Goal: Task Accomplishment & Management: Manage account settings

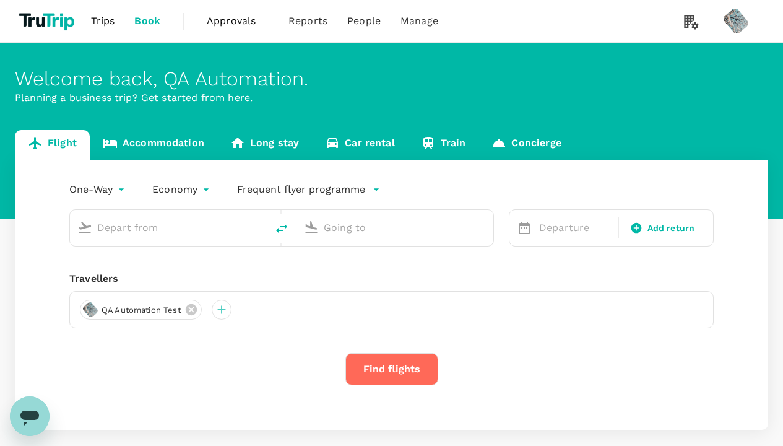
type input "roundtrip"
type input "Ngurah Rai Intl (DPS)"
type input "[PERSON_NAME] Intl (SOC)"
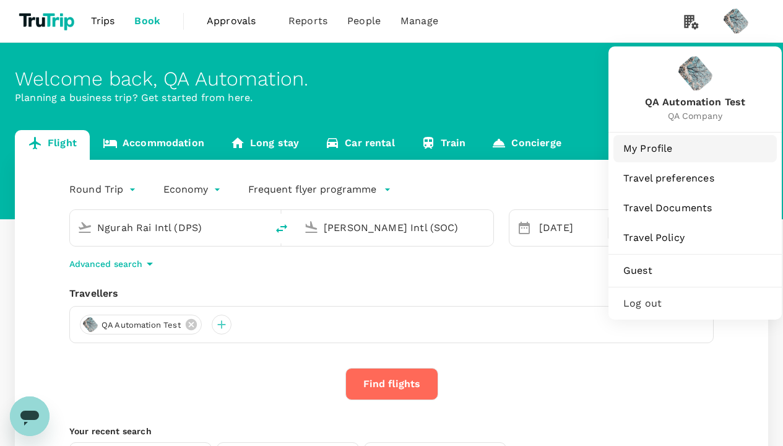
click at [667, 155] on link "My Profile" at bounding box center [695, 148] width 163 height 27
click at [695, 148] on span "My Profile" at bounding box center [696, 148] width 144 height 15
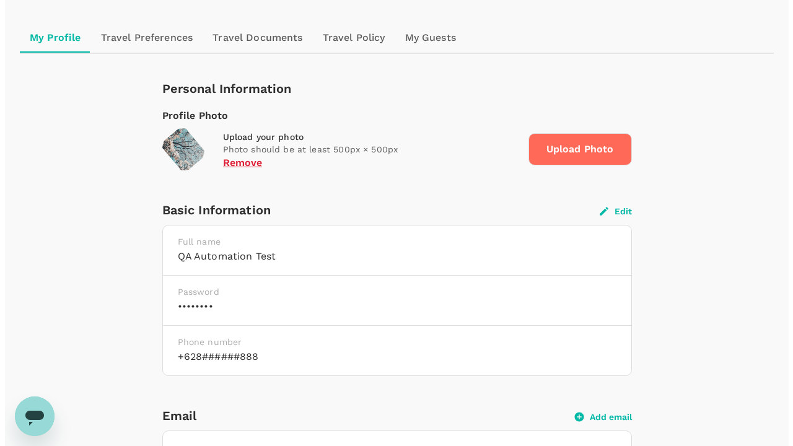
scroll to position [165, 0]
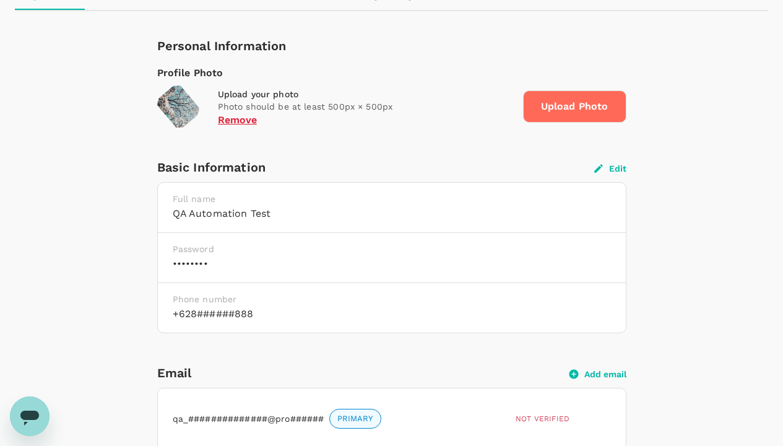
click at [544, 110] on span "Upload Photo" at bounding box center [574, 106] width 103 height 32
click at [575, 107] on span "Upload Photo" at bounding box center [574, 106] width 103 height 32
click at [0, 0] on input "Upload Photo" at bounding box center [0, 0] width 0 height 0
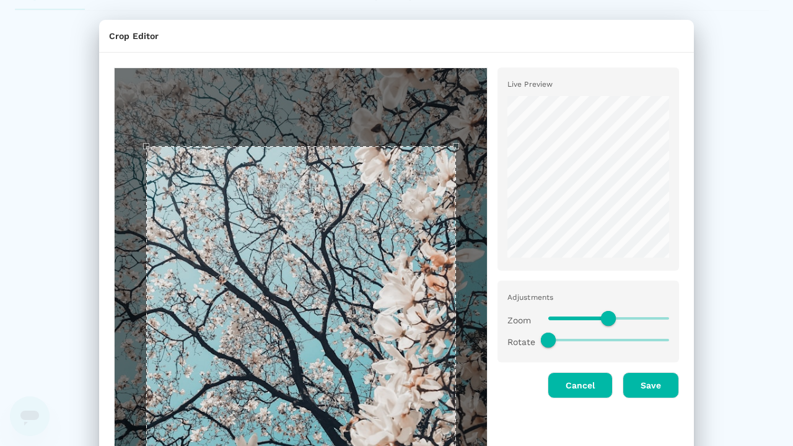
click at [548, 317] on span at bounding box center [608, 318] width 121 height 19
click at [603, 317] on span at bounding box center [608, 318] width 15 height 15
click at [538, 315] on div at bounding box center [603, 315] width 131 height 32
click at [603, 317] on span at bounding box center [608, 318] width 15 height 15
click at [631, 344] on span at bounding box center [608, 340] width 121 height 19
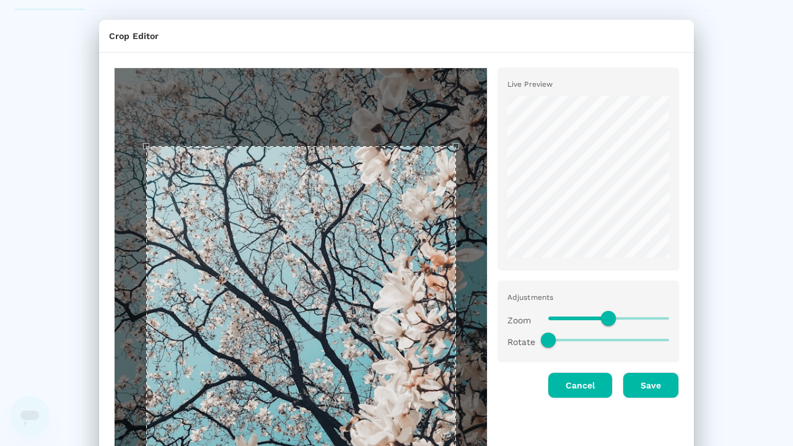
click at [543, 339] on span at bounding box center [548, 340] width 15 height 15
click at [543, 337] on span at bounding box center [548, 340] width 15 height 15
click at [543, 339] on span at bounding box center [548, 340] width 15 height 15
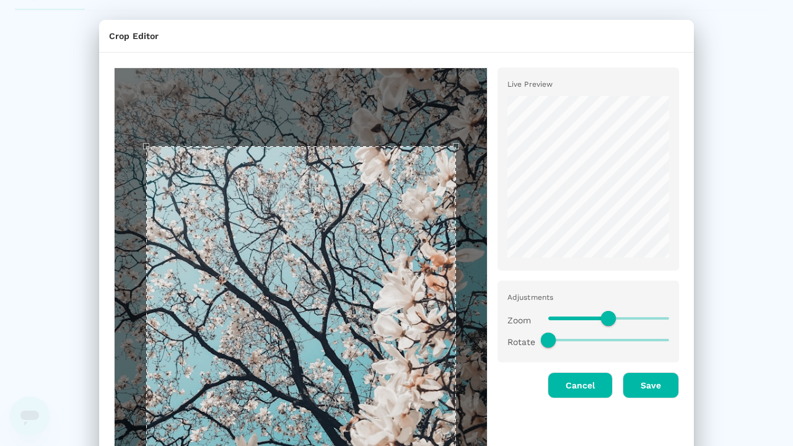
click at [575, 339] on span at bounding box center [608, 340] width 121 height 2
click at [603, 339] on span at bounding box center [608, 340] width 121 height 2
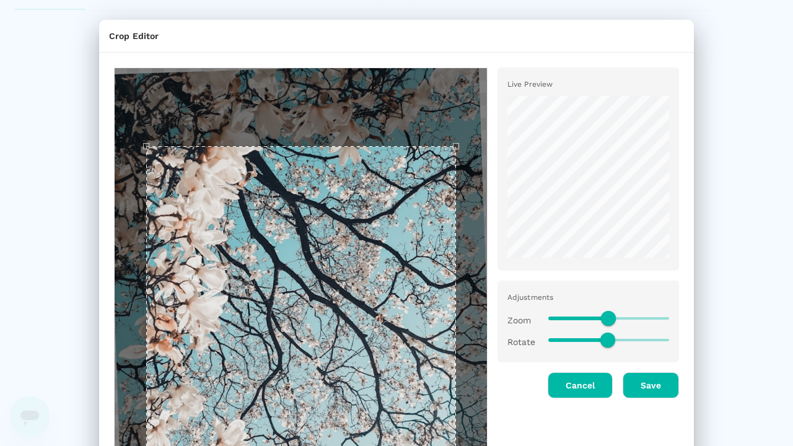
click at [644, 315] on span at bounding box center [608, 318] width 121 height 19
click at [603, 317] on span at bounding box center [608, 318] width 15 height 15
click at [644, 318] on span at bounding box center [608, 318] width 121 height 2
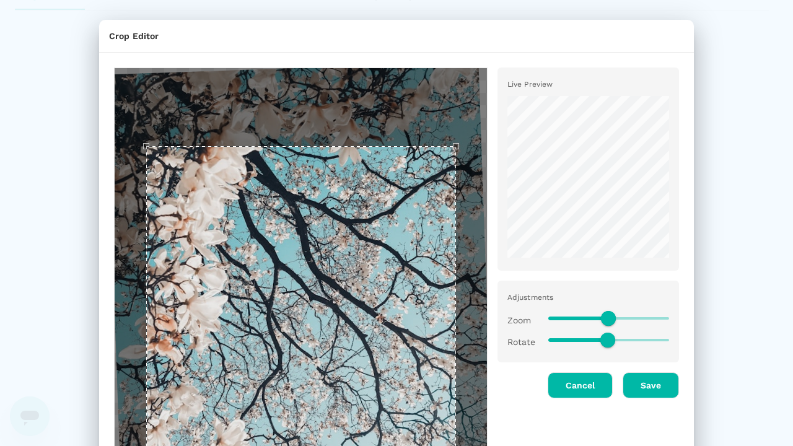
click at [644, 318] on span at bounding box center [608, 318] width 121 height 2
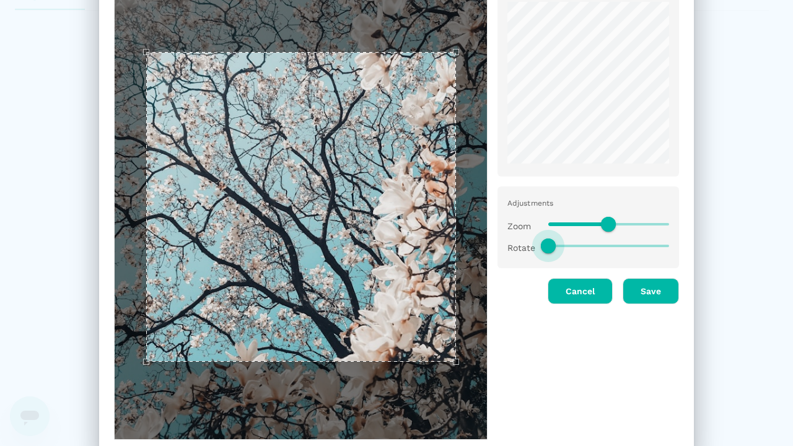
scroll to position [123, 0]
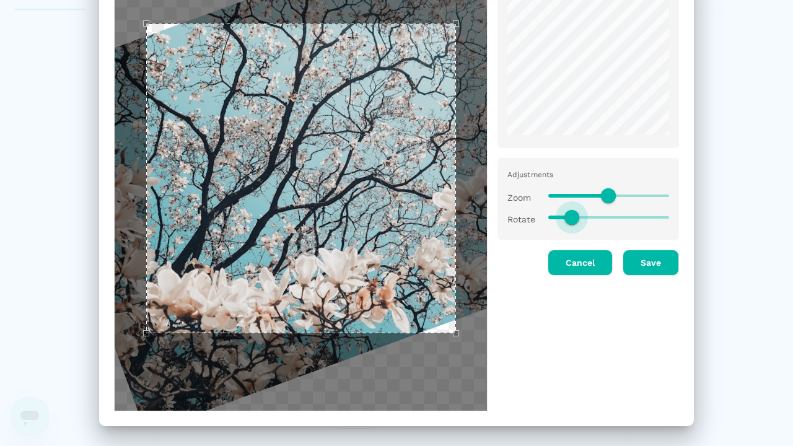
drag, startPoint x: 604, startPoint y: 217, endPoint x: 600, endPoint y: 279, distance: 62.7
click at [600, 279] on div "Live Preview Adjustments Zoom Rotate Cancel Save" at bounding box center [582, 173] width 191 height 476
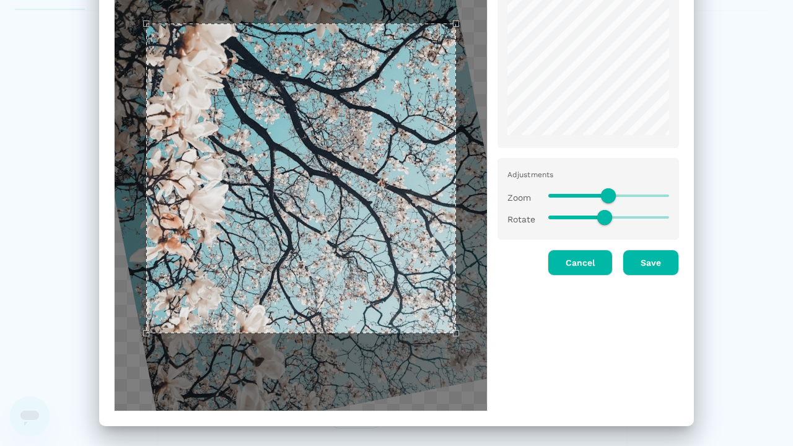
click at [604, 192] on span at bounding box center [608, 195] width 15 height 15
click at [603, 194] on span at bounding box center [608, 195] width 15 height 15
click at [601, 198] on span at bounding box center [608, 195] width 15 height 15
click at [601, 195] on span at bounding box center [608, 195] width 15 height 15
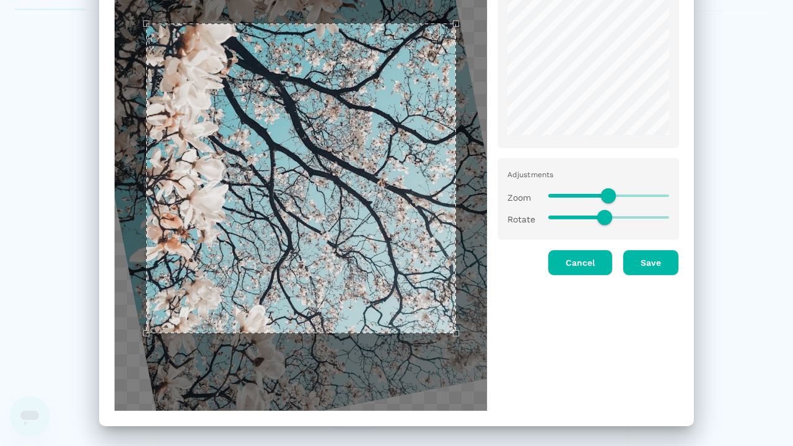
click at [603, 194] on span at bounding box center [608, 195] width 15 height 15
click at [641, 196] on span at bounding box center [608, 195] width 121 height 19
click at [603, 194] on span at bounding box center [608, 195] width 15 height 15
click at [540, 191] on div at bounding box center [603, 192] width 131 height 32
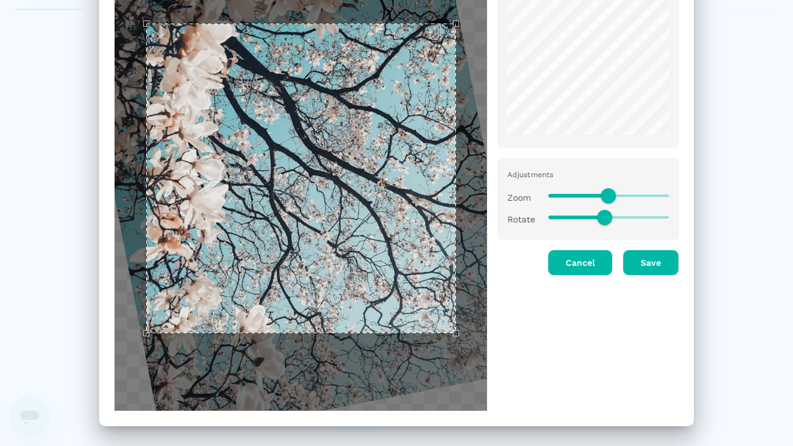
click at [603, 194] on span at bounding box center [608, 195] width 15 height 15
click at [669, 194] on div "Adjustments Zoom Rotate" at bounding box center [587, 199] width 181 height 82
click at [603, 194] on span at bounding box center [608, 195] width 15 height 15
click at [548, 217] on span at bounding box center [608, 217] width 121 height 19
click at [599, 217] on span at bounding box center [604, 217] width 15 height 15
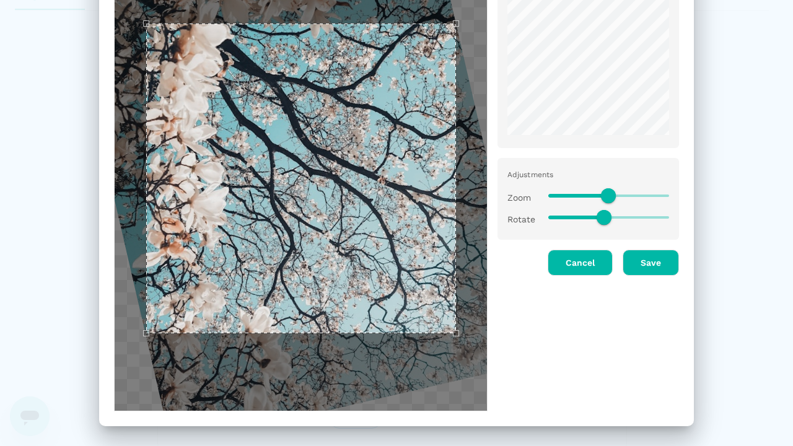
click at [521, 216] on div "Rotate" at bounding box center [583, 214] width 172 height 32
click at [599, 217] on span at bounding box center [603, 217] width 15 height 15
type input "166"
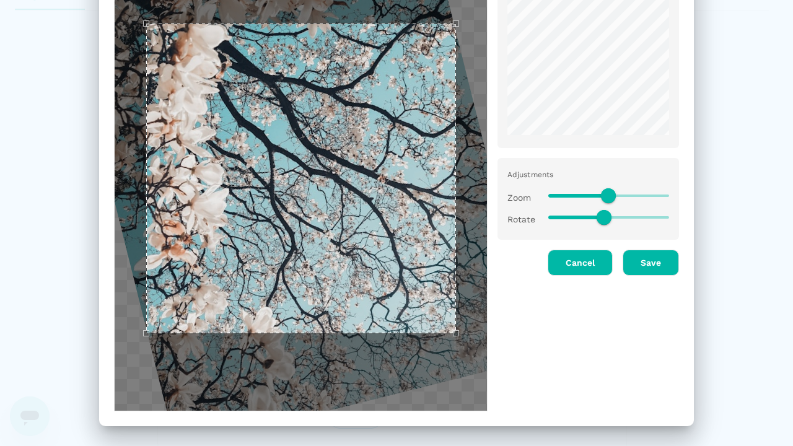
click at [642, 203] on span at bounding box center [608, 195] width 121 height 19
click at [603, 194] on span at bounding box center [608, 195] width 15 height 15
click at [676, 198] on div "Live Preview Adjustments Zoom Rotate Cancel Save" at bounding box center [396, 173] width 595 height 476
click at [603, 194] on span at bounding box center [608, 195] width 15 height 15
click at [686, 198] on div "Live Preview Adjustments Zoom Rotate Cancel Save" at bounding box center [396, 173] width 595 height 476
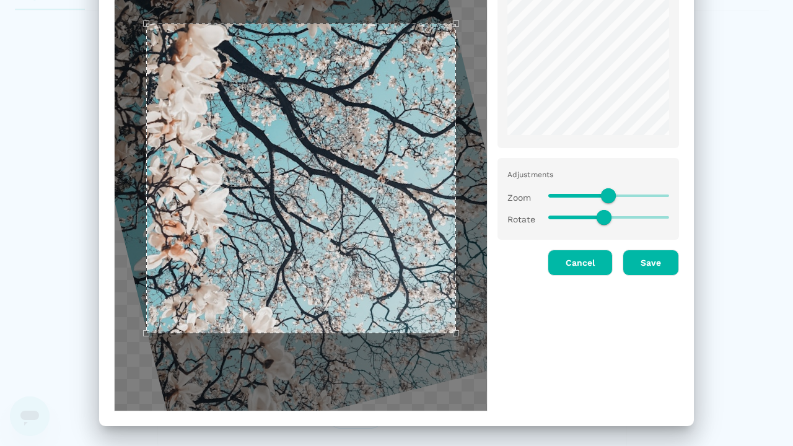
click at [603, 194] on span at bounding box center [608, 195] width 15 height 15
click at [601, 194] on span at bounding box center [608, 195] width 15 height 15
click at [603, 194] on span at bounding box center [608, 195] width 15 height 15
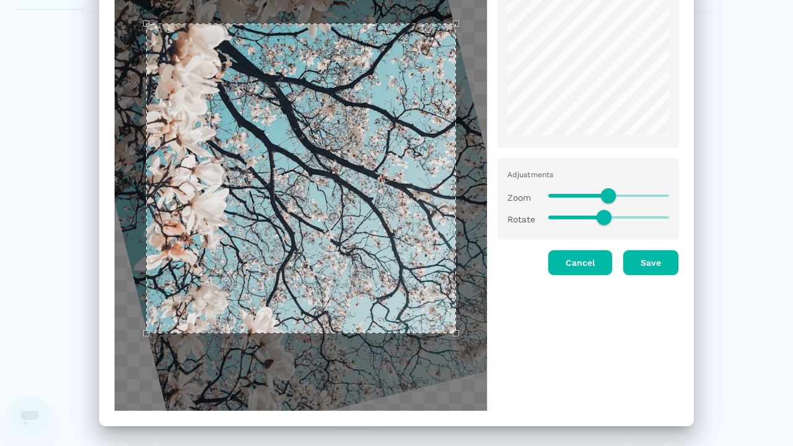
click at [560, 194] on span at bounding box center [579, 196] width 62 height 4
click at [573, 194] on span at bounding box center [579, 196] width 62 height 4
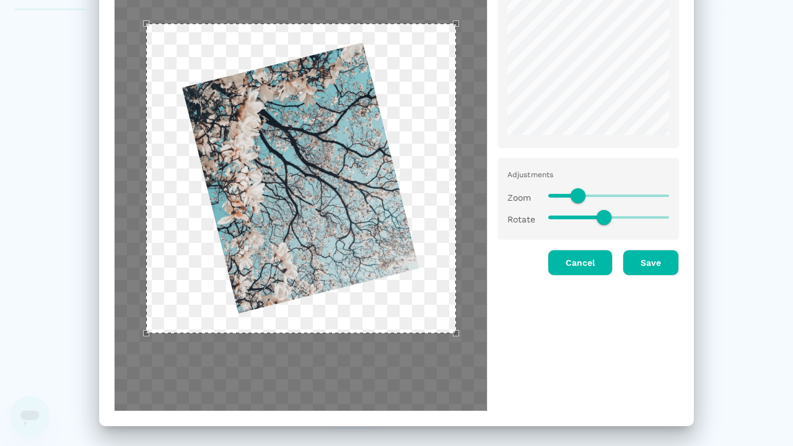
click at [560, 194] on span at bounding box center [564, 196] width 32 height 4
click at [723, 155] on div "Crop Editor Live Preview Adjustments Zoom Rotate Cancel Save" at bounding box center [396, 223] width 793 height 446
click at [396, 223] on div "Use the arrow keys to move the crop selection area" at bounding box center [301, 179] width 310 height 310
click at [585, 317] on div "Live Preview Adjustments Zoom Rotate Cancel Save" at bounding box center [582, 173] width 191 height 476
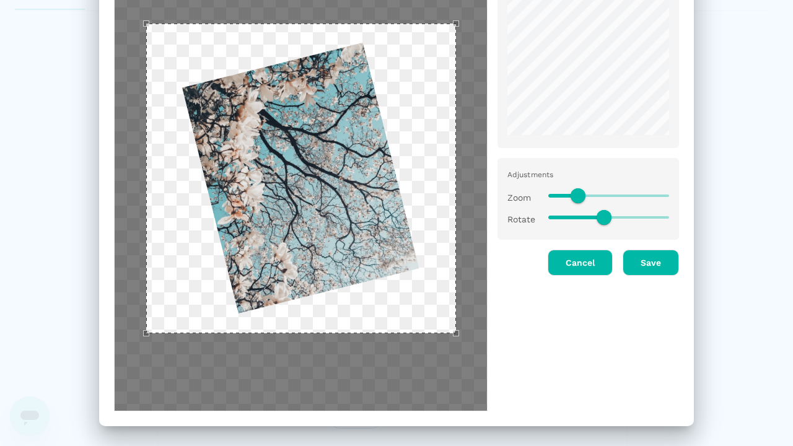
click at [578, 203] on span at bounding box center [577, 195] width 15 height 15
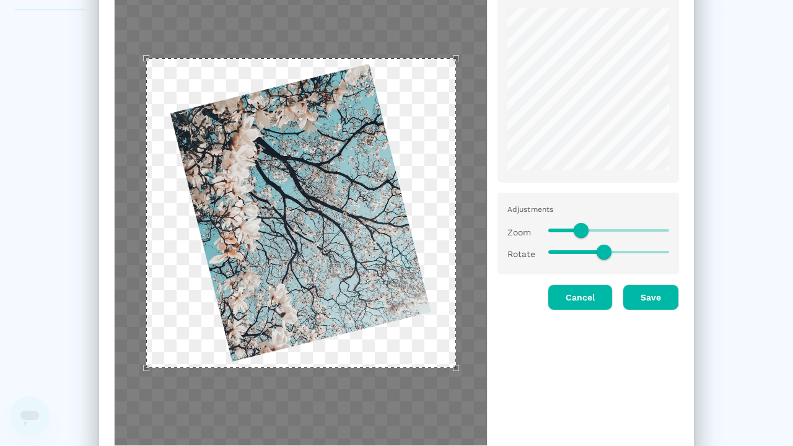
click at [656, 234] on span at bounding box center [608, 230] width 121 height 19
click at [576, 229] on span at bounding box center [580, 230] width 15 height 15
click at [616, 229] on span at bounding box center [608, 230] width 121 height 19
click at [576, 229] on span at bounding box center [580, 230] width 15 height 15
click at [599, 229] on span at bounding box center [608, 230] width 121 height 2
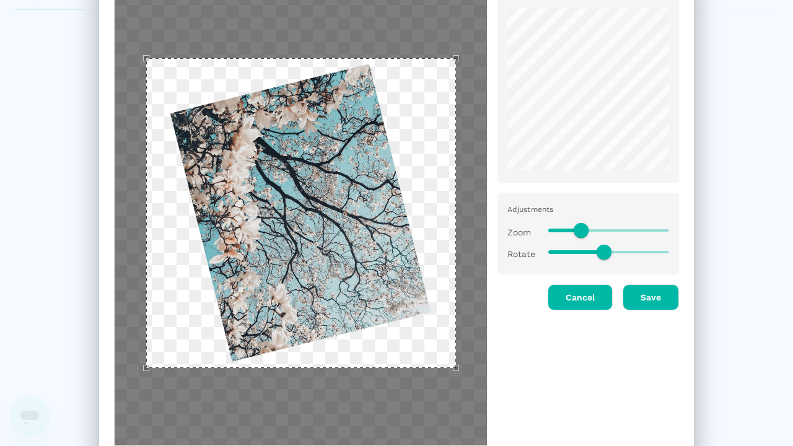
click at [603, 229] on span at bounding box center [608, 230] width 121 height 2
type input "1"
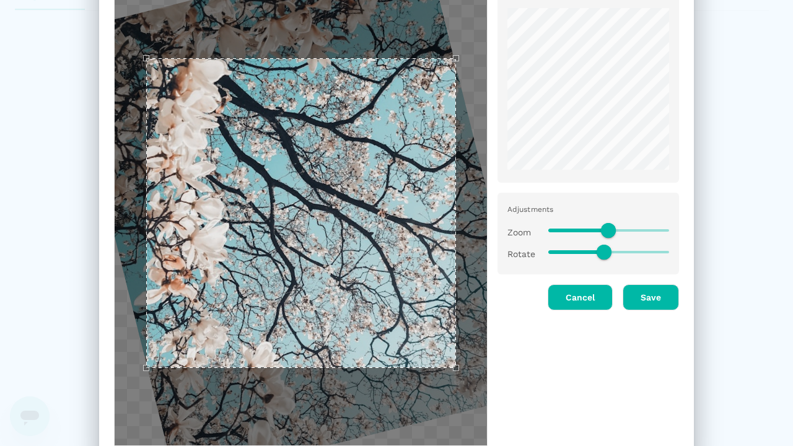
click at [630, 251] on span at bounding box center [608, 252] width 121 height 2
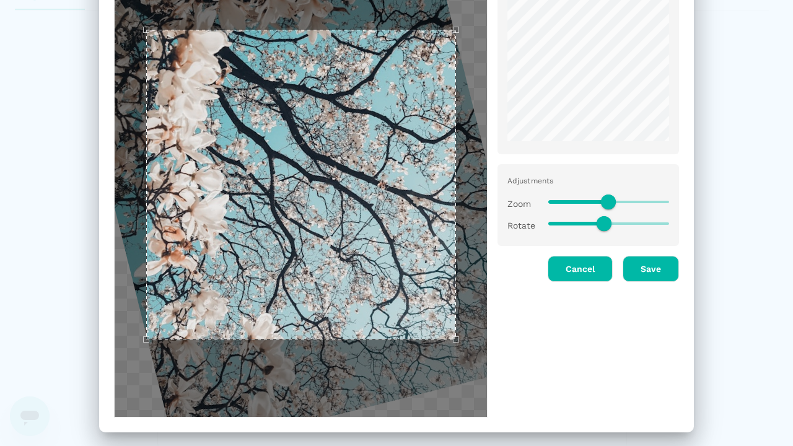
scroll to position [123, 0]
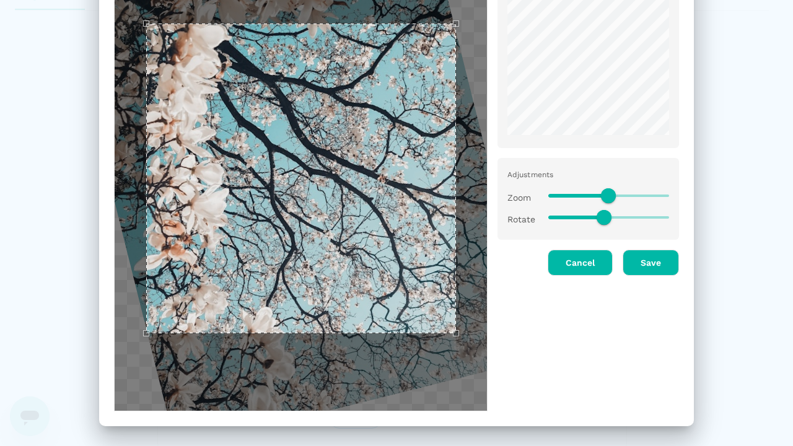
click at [538, 192] on div at bounding box center [603, 192] width 131 height 32
click at [603, 194] on span at bounding box center [608, 195] width 15 height 15
click at [541, 196] on div at bounding box center [603, 192] width 131 height 32
click at [603, 194] on span at bounding box center [608, 195] width 15 height 15
click at [661, 195] on span at bounding box center [608, 195] width 121 height 19
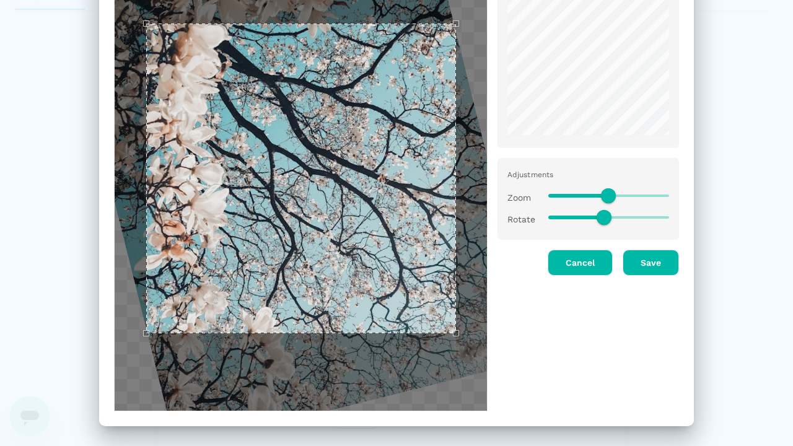
click at [603, 194] on span at bounding box center [608, 195] width 15 height 15
click at [648, 194] on span at bounding box center [608, 195] width 121 height 19
click at [603, 194] on span at bounding box center [608, 195] width 15 height 15
click at [548, 216] on span at bounding box center [608, 217] width 121 height 19
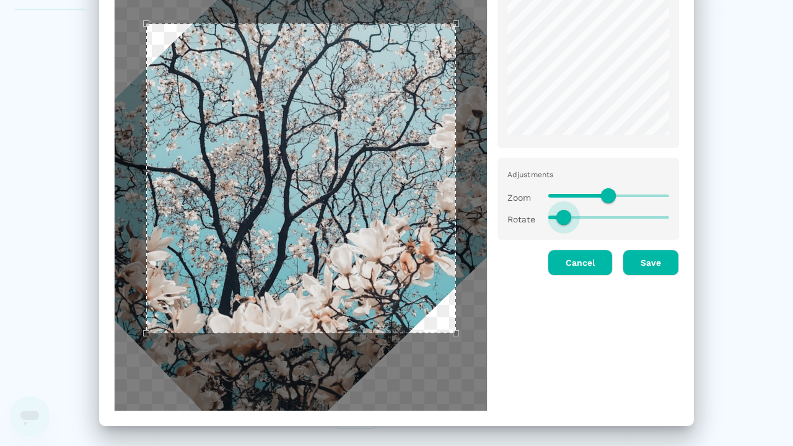
click at [559, 214] on span at bounding box center [608, 217] width 121 height 19
click at [559, 217] on span at bounding box center [563, 217] width 15 height 15
click at [674, 214] on div "Live Preview Adjustments Zoom Rotate Cancel Save" at bounding box center [396, 173] width 595 height 476
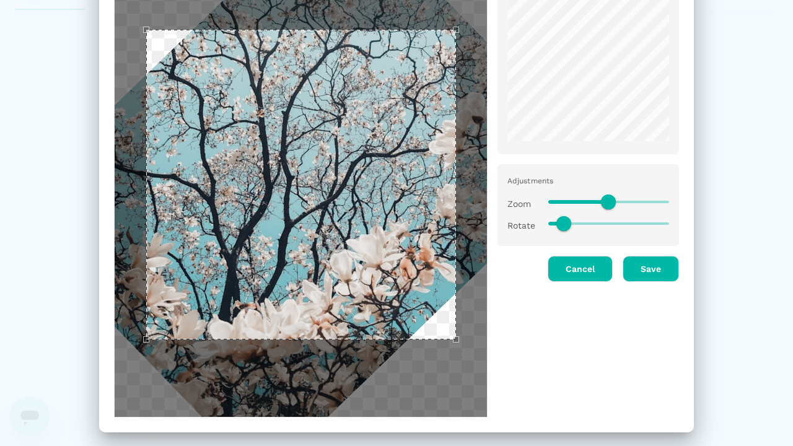
click at [625, 217] on span at bounding box center [608, 223] width 121 height 19
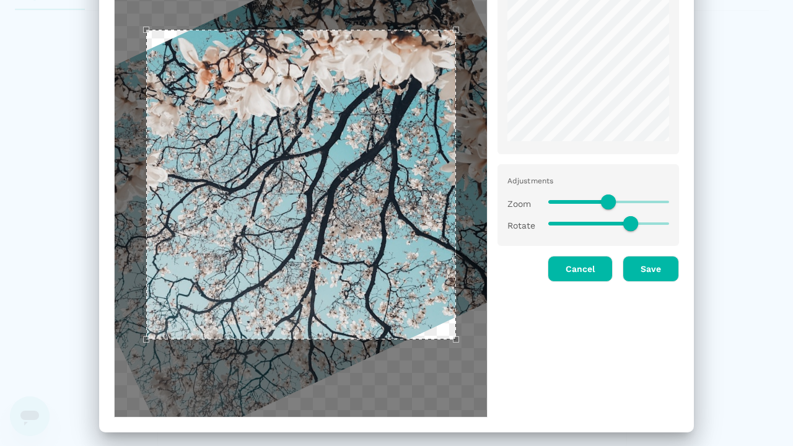
click at [585, 223] on span at bounding box center [590, 224] width 84 height 4
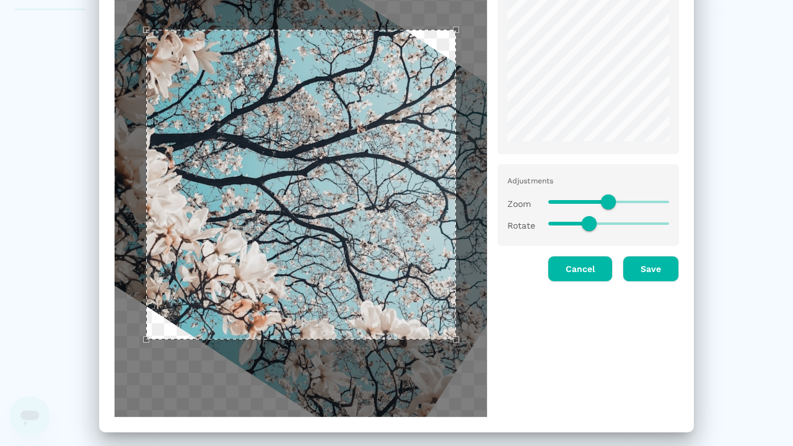
click at [640, 221] on span at bounding box center [608, 223] width 121 height 19
click at [603, 223] on span at bounding box center [608, 223] width 121 height 2
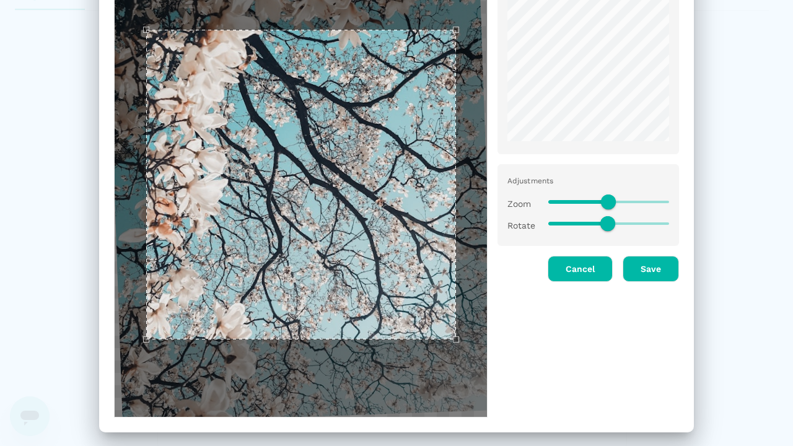
click at [640, 224] on span at bounding box center [608, 223] width 121 height 19
click at [603, 223] on span at bounding box center [607, 223] width 15 height 15
click at [640, 224] on span at bounding box center [608, 223] width 121 height 19
click at [603, 223] on span at bounding box center [607, 223] width 15 height 15
click at [640, 224] on span at bounding box center [608, 223] width 121 height 19
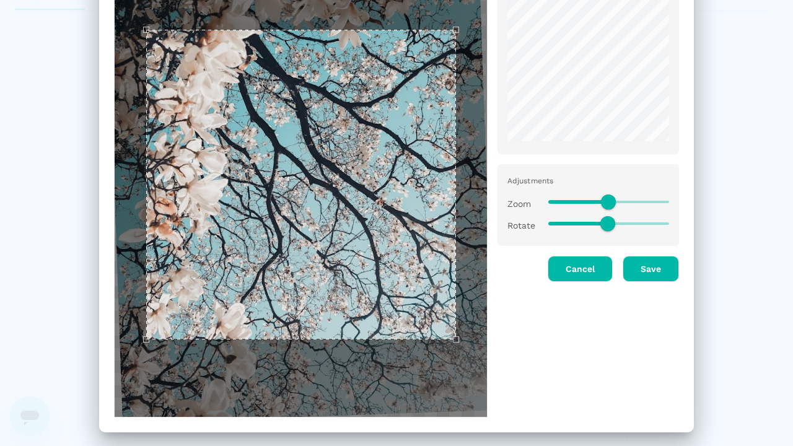
click at [603, 223] on span at bounding box center [607, 223] width 15 height 15
click at [640, 224] on span at bounding box center [608, 223] width 121 height 19
click at [672, 224] on div "Adjustments Zoom Rotate" at bounding box center [587, 205] width 181 height 82
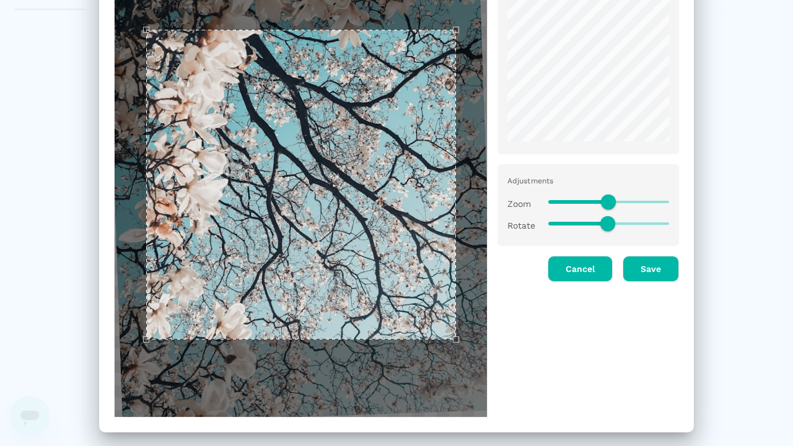
click at [603, 223] on span at bounding box center [607, 223] width 15 height 15
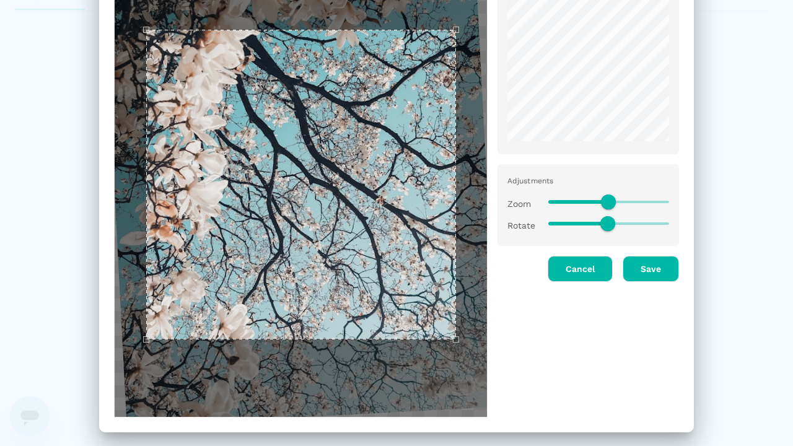
click at [527, 221] on div "Rotate" at bounding box center [583, 220] width 172 height 32
click at [603, 223] on span at bounding box center [607, 223] width 15 height 15
click at [601, 224] on span at bounding box center [607, 223] width 15 height 15
click at [603, 223] on span at bounding box center [607, 223] width 15 height 15
click at [574, 222] on span at bounding box center [608, 223] width 121 height 19
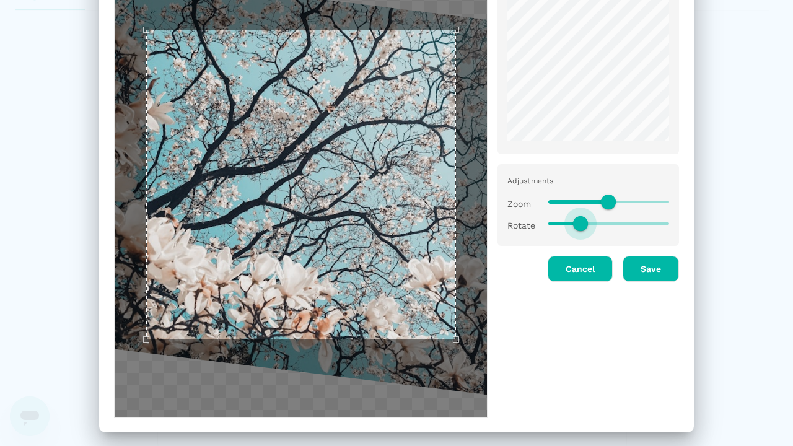
click at [573, 223] on span at bounding box center [580, 223] width 15 height 15
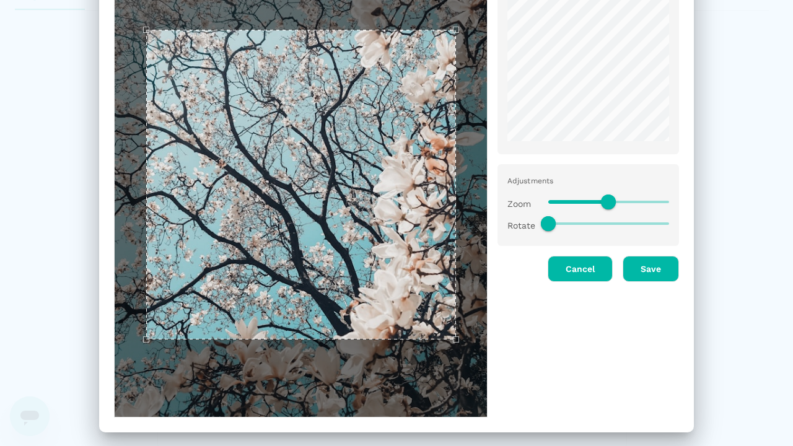
click at [627, 225] on span at bounding box center [608, 223] width 121 height 19
click at [603, 223] on span at bounding box center [608, 223] width 121 height 2
type input "178"
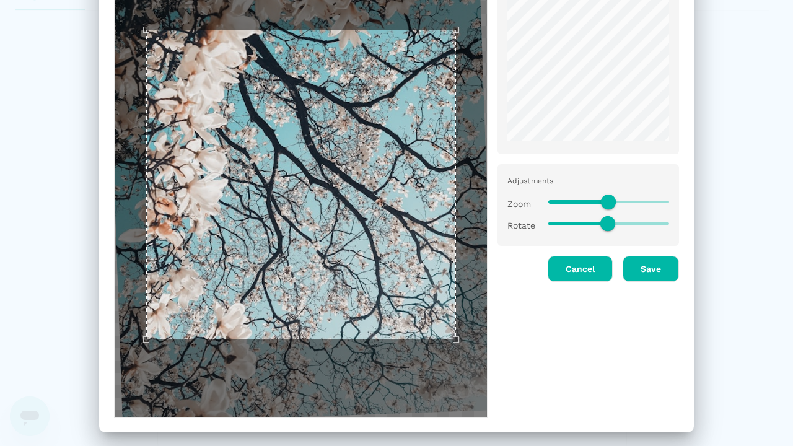
click at [548, 201] on span at bounding box center [608, 202] width 121 height 19
click at [603, 201] on span at bounding box center [608, 201] width 15 height 15
click at [523, 199] on div "Zoom" at bounding box center [583, 199] width 172 height 32
click at [603, 201] on span at bounding box center [608, 201] width 15 height 15
click at [635, 201] on span at bounding box center [608, 202] width 121 height 19
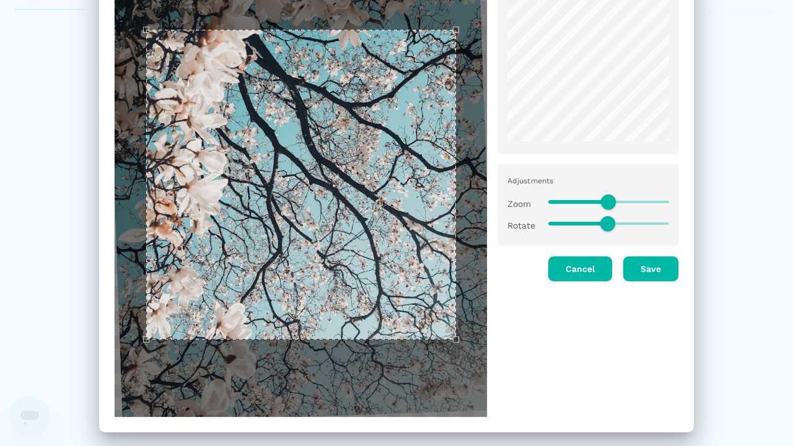
click at [632, 200] on span at bounding box center [608, 202] width 121 height 19
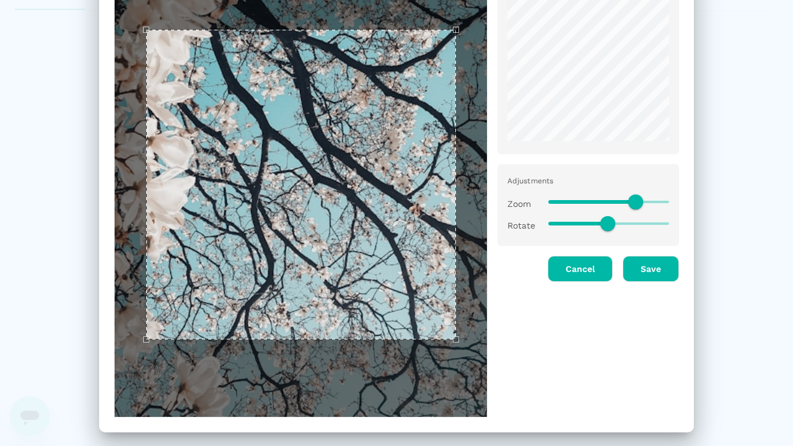
click at [587, 204] on span at bounding box center [592, 202] width 89 height 4
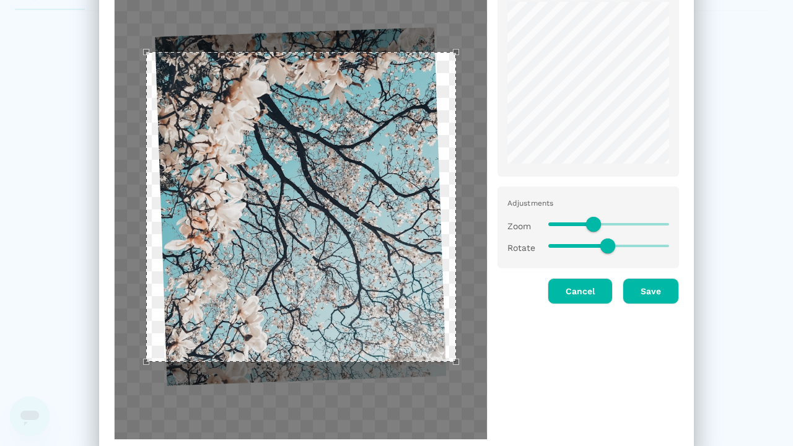
click at [663, 222] on span at bounding box center [608, 224] width 121 height 19
click at [588, 223] on span at bounding box center [593, 224] width 15 height 15
click at [627, 223] on span at bounding box center [608, 224] width 121 height 19
click at [588, 223] on span at bounding box center [593, 224] width 15 height 15
click at [628, 225] on span at bounding box center [608, 224] width 121 height 19
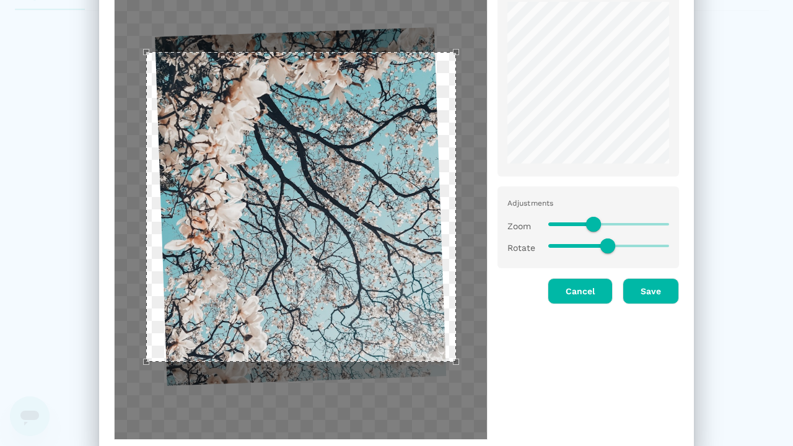
click at [588, 223] on span at bounding box center [593, 224] width 15 height 15
click at [510, 217] on div "Zoom" at bounding box center [583, 221] width 172 height 32
click at [588, 223] on span at bounding box center [593, 224] width 15 height 15
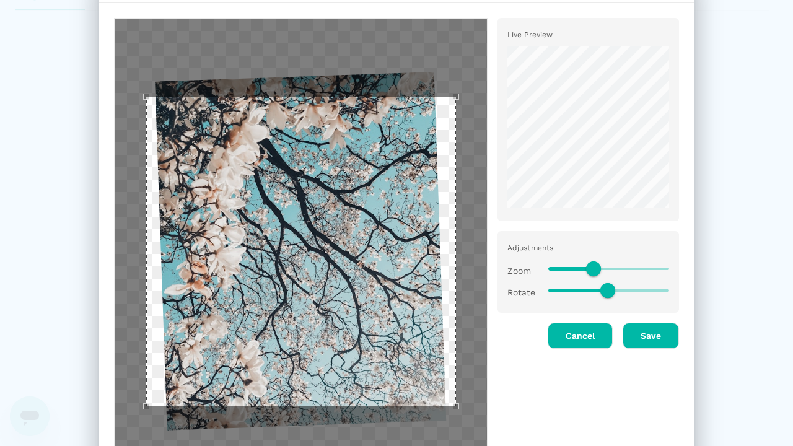
scroll to position [38, 0]
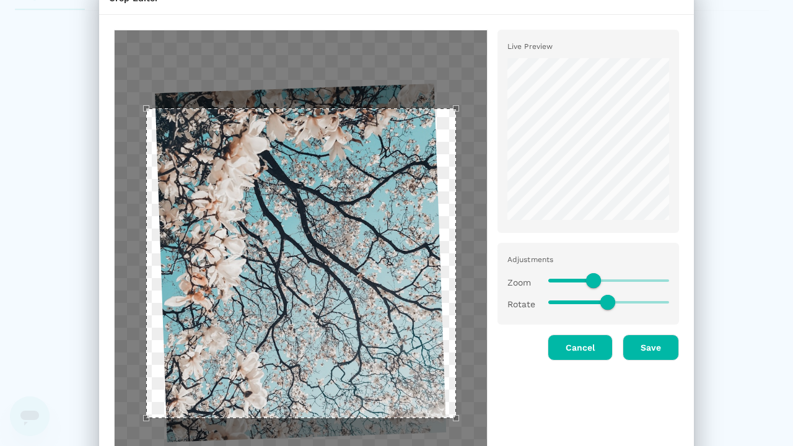
click at [370, 163] on div "Use the arrow keys to move the crop selection area" at bounding box center [301, 263] width 310 height 310
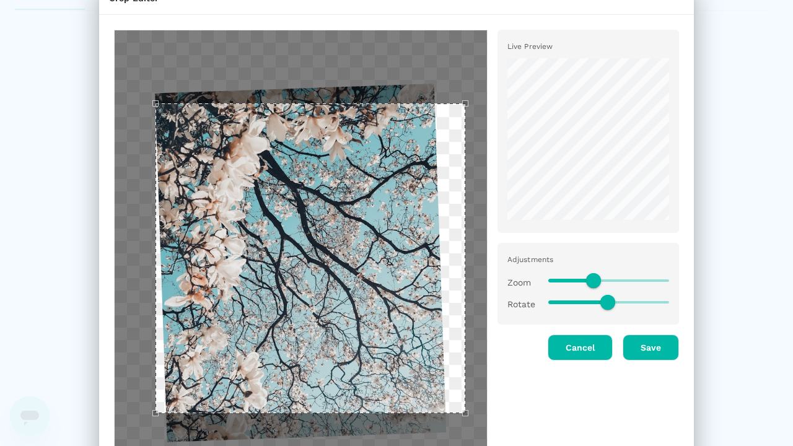
click at [376, 160] on div "Use the arrow keys to move the crop selection area" at bounding box center [310, 258] width 310 height 310
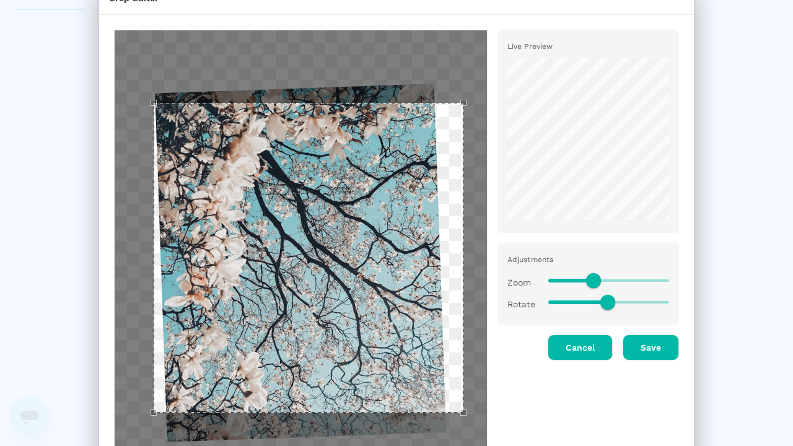
click at [286, 134] on div "Use the arrow keys to move the crop selection area" at bounding box center [309, 258] width 310 height 310
click at [303, 258] on div "Use the arrow keys to move the crop selection area" at bounding box center [309, 258] width 310 height 310
click at [397, 136] on div "Use the arrow keys to move the crop selection area" at bounding box center [309, 258] width 310 height 310
click at [335, 161] on div "Use the arrow keys to move the crop selection area" at bounding box center [309, 258] width 310 height 310
click at [303, 258] on div "Use the arrow keys to move the crop selection area" at bounding box center [309, 258] width 310 height 310
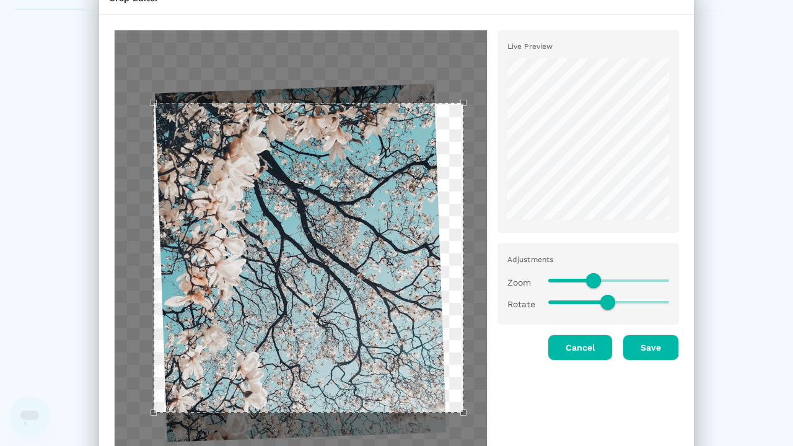
click at [261, 80] on div at bounding box center [301, 262] width 372 height 465
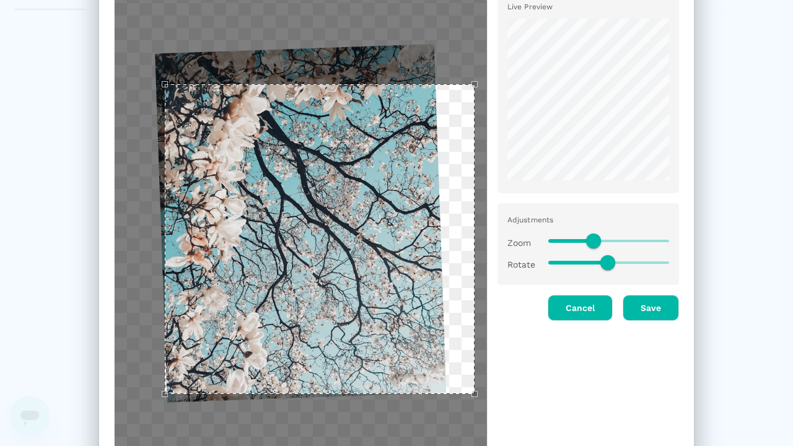
scroll to position [121, 0]
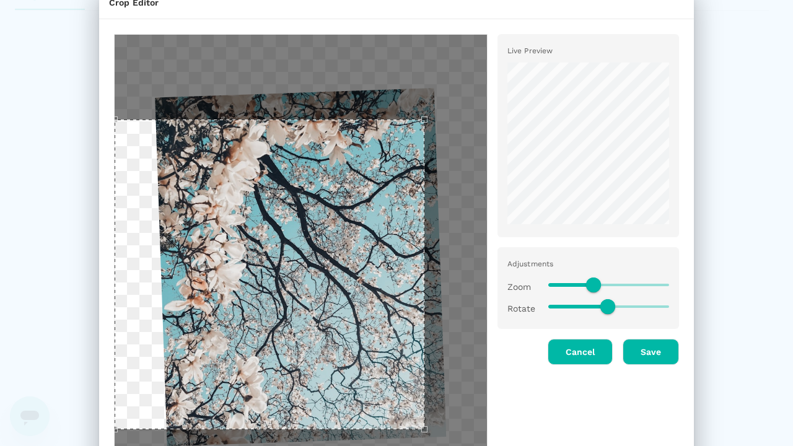
click at [219, 120] on div "Use the arrow keys to move the crop selection area" at bounding box center [270, 275] width 310 height 310
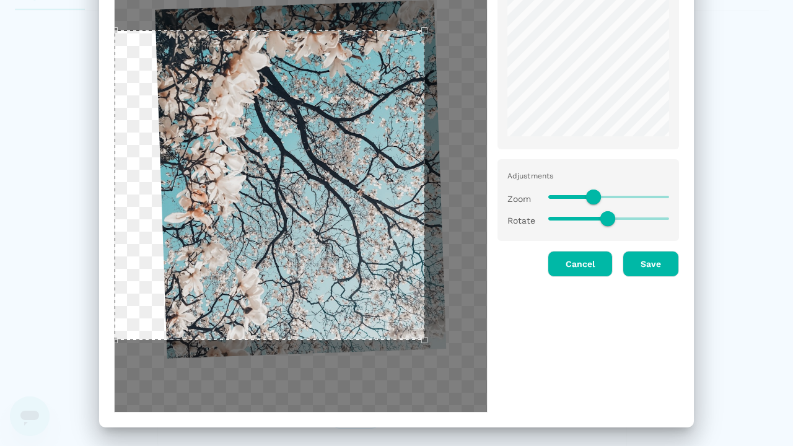
click at [668, 196] on div "Adjustments Zoom Rotate" at bounding box center [587, 200] width 181 height 82
click at [588, 196] on span at bounding box center [593, 196] width 15 height 15
click at [530, 193] on div "Zoom" at bounding box center [583, 194] width 172 height 32
click at [603, 196] on span at bounding box center [608, 197] width 121 height 2
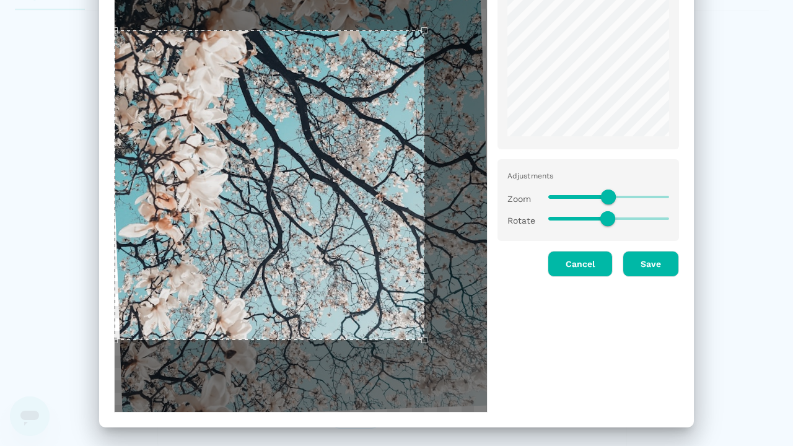
click at [571, 195] on span at bounding box center [579, 197] width 62 height 4
click at [573, 196] on span at bounding box center [579, 197] width 62 height 4
type input "0.5"
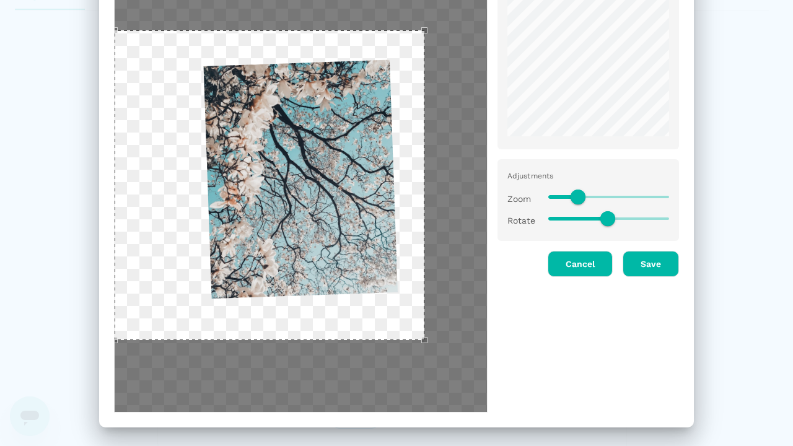
click at [689, 215] on div "Crop Editor Live Preview Adjustments Zoom Rotate Cancel Save" at bounding box center [396, 223] width 793 height 446
click at [603, 218] on span at bounding box center [607, 218] width 15 height 15
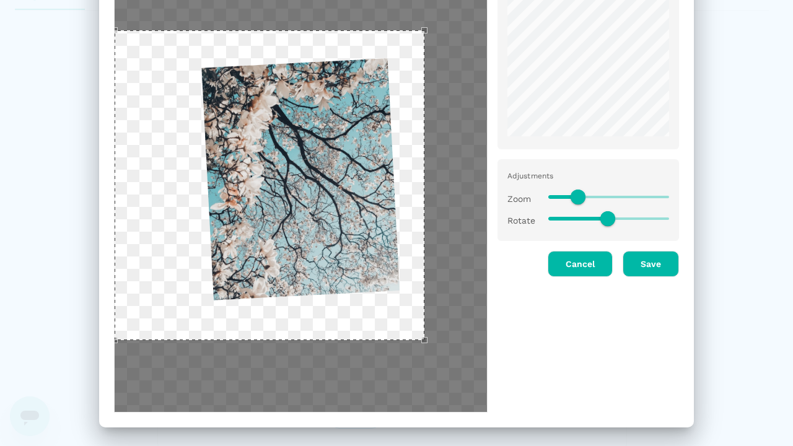
click at [700, 217] on div "Crop Editor Live Preview Adjustments Zoom Rotate Cancel Save" at bounding box center [396, 223] width 793 height 446
click at [603, 218] on span at bounding box center [607, 218] width 15 height 15
type input "178"
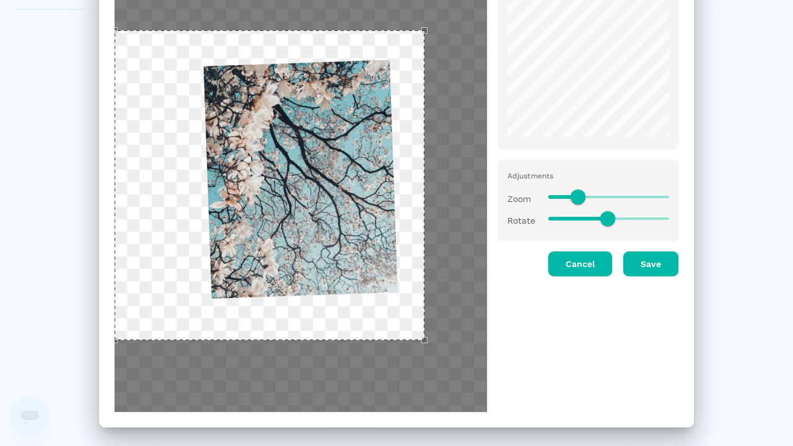
click at [631, 270] on button "Save" at bounding box center [650, 264] width 56 height 26
click at [646, 263] on button "Save" at bounding box center [650, 264] width 56 height 26
click at [655, 266] on button "Save" at bounding box center [650, 264] width 56 height 26
click at [646, 263] on button "Save" at bounding box center [650, 264] width 56 height 26
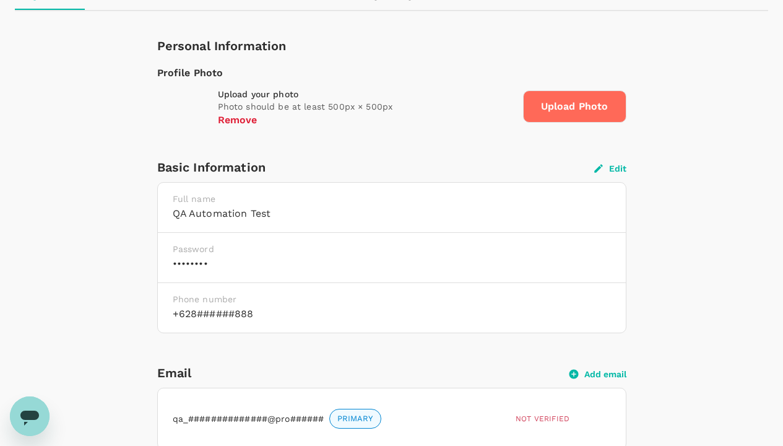
click at [248, 121] on button "Remove" at bounding box center [238, 120] width 40 height 11
click at [237, 120] on button "Remove" at bounding box center [238, 120] width 40 height 11
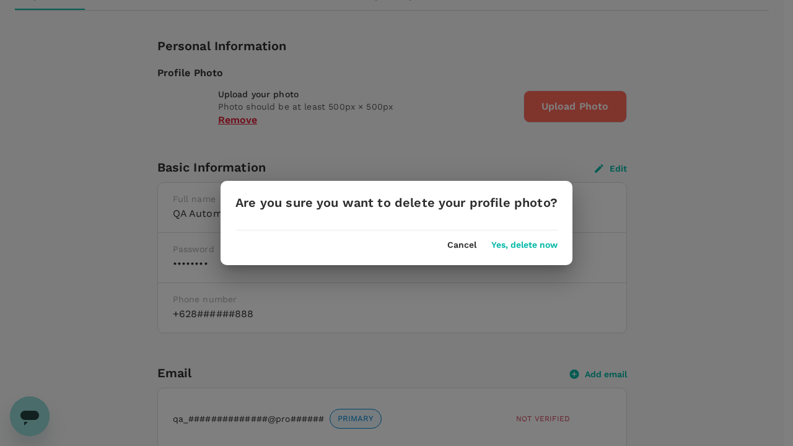
click at [455, 248] on button "Cancel" at bounding box center [461, 245] width 29 height 10
click at [460, 245] on button "Cancel" at bounding box center [461, 245] width 29 height 10
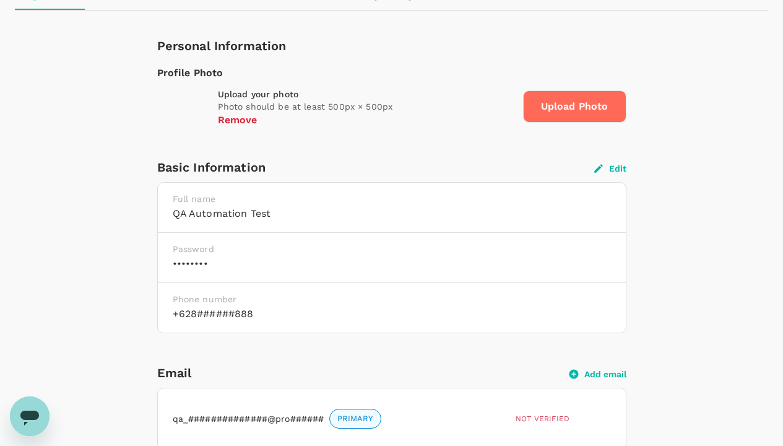
click at [233, 121] on button "Remove" at bounding box center [238, 120] width 40 height 11
click at [237, 120] on button "Remove" at bounding box center [238, 120] width 40 height 11
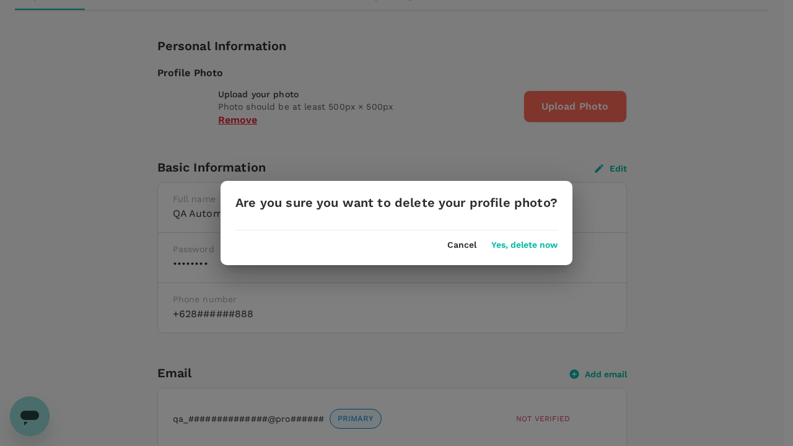
click at [531, 246] on button "Yes, delete now" at bounding box center [524, 245] width 66 height 10
click at [522, 245] on button "Yes, delete now" at bounding box center [524, 245] width 66 height 10
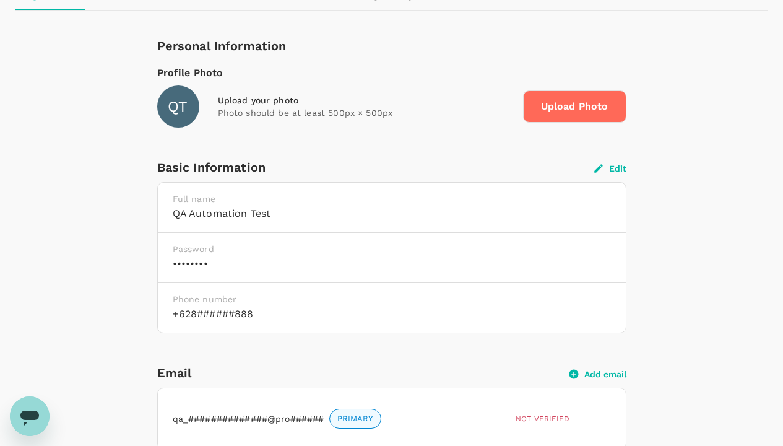
click at [586, 108] on span "Upload Photo" at bounding box center [574, 106] width 103 height 32
click at [575, 107] on span "Upload Photo" at bounding box center [574, 106] width 103 height 32
click at [0, 0] on input "Upload Photo" at bounding box center [0, 0] width 0 height 0
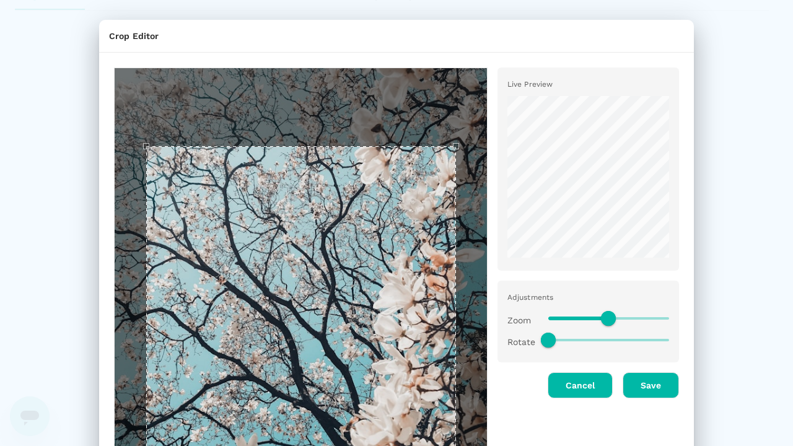
click at [649, 374] on button "Save" at bounding box center [650, 385] width 56 height 26
click at [646, 385] on button "Save" at bounding box center [650, 385] width 56 height 26
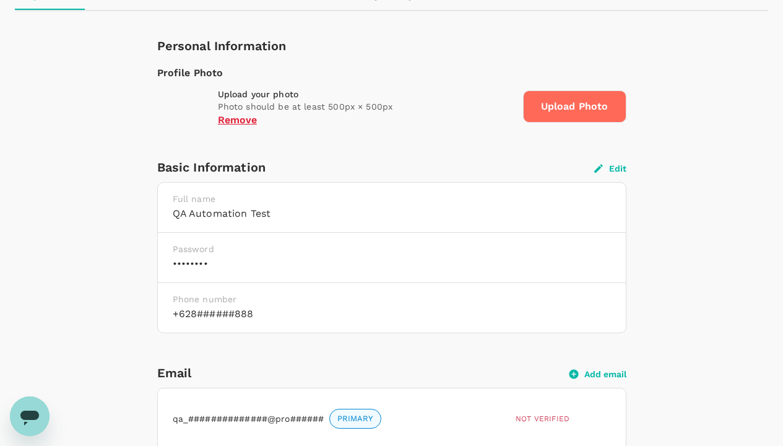
click at [182, 115] on img at bounding box center [178, 106] width 42 height 42
click at [178, 107] on img at bounding box center [178, 106] width 42 height 42
